Goal: Find contact information: Find contact information

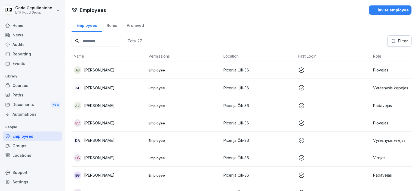
scroll to position [91, 0]
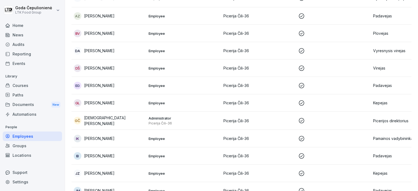
scroll to position [127, 0]
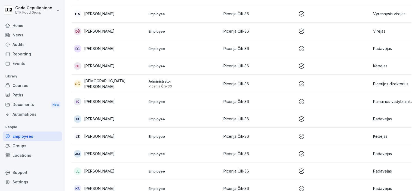
click at [111, 151] on p "[PERSON_NAME]" at bounding box center [99, 154] width 30 height 6
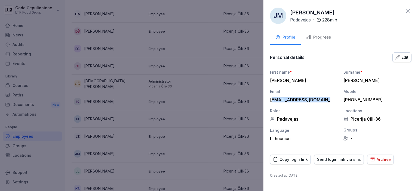
drag, startPoint x: 334, startPoint y: 100, endPoint x: 271, endPoint y: 101, distance: 63.4
click at [271, 101] on div "[EMAIL_ADDRESS][DOMAIN_NAME]" at bounding box center [302, 99] width 65 height 5
drag, startPoint x: 270, startPoint y: 100, endPoint x: 334, endPoint y: 99, distance: 64.5
click at [334, 99] on div "[PERSON_NAME] Padavejas · 228 min Profile Progress Personal details Edit First …" at bounding box center [340, 95] width 155 height 191
copy div "jolita.mokykla2017@gmail.com"
